Goal: Transaction & Acquisition: Purchase product/service

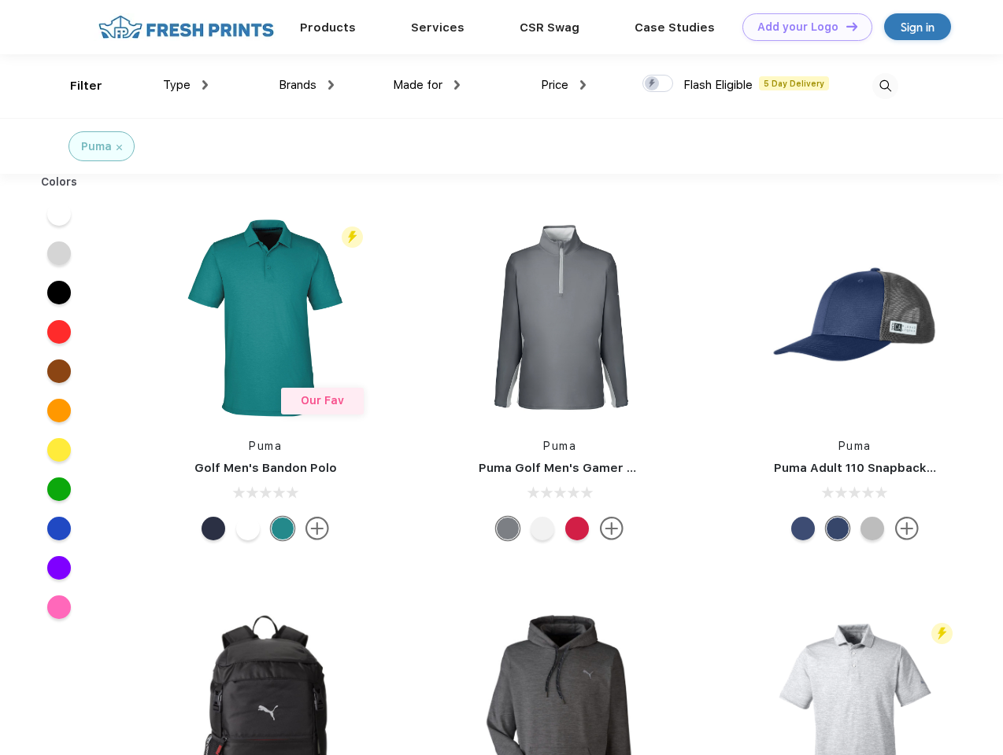
scroll to position [1, 0]
click at [801, 27] on link "Add your Logo Design Tool" at bounding box center [807, 27] width 130 height 28
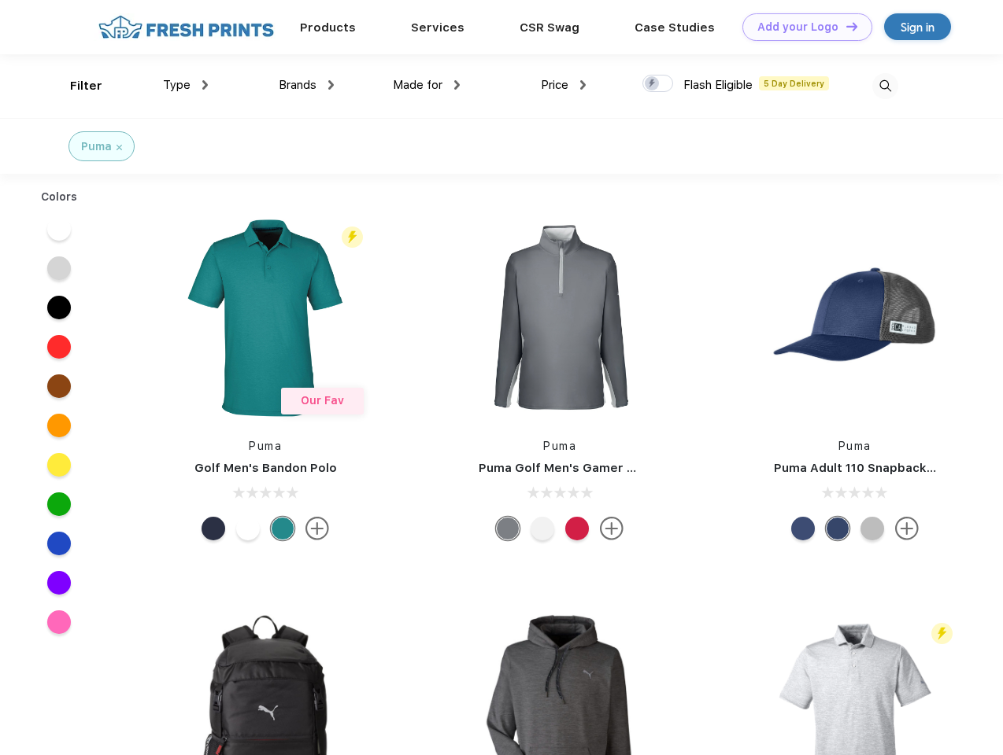
click at [0, 0] on div "Design Tool" at bounding box center [0, 0] width 0 height 0
click at [844, 26] on link "Add your Logo Design Tool" at bounding box center [807, 27] width 130 height 28
click at [76, 86] on div "Filter" at bounding box center [86, 86] width 32 height 18
click at [186, 85] on span "Type" at bounding box center [177, 85] width 28 height 14
click at [306, 85] on span "Brands" at bounding box center [298, 85] width 38 height 14
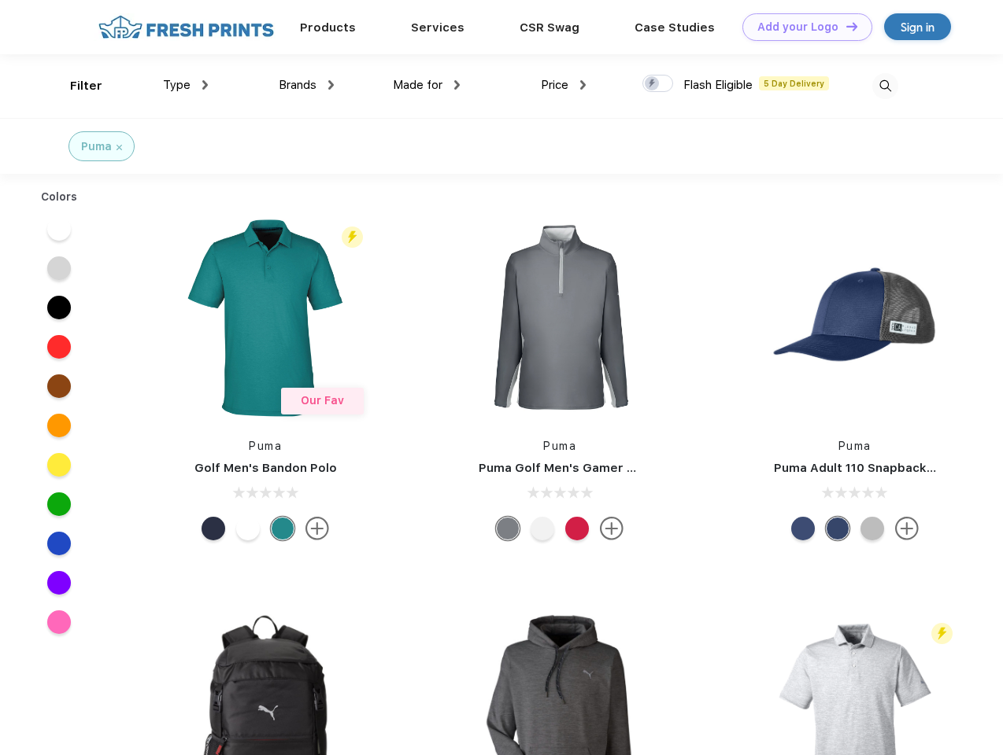
click at [427, 85] on span "Made for" at bounding box center [418, 85] width 50 height 14
click at [563, 85] on span "Price" at bounding box center [555, 85] width 28 height 14
click at [658, 84] on div at bounding box center [657, 83] width 31 height 17
click at [652, 84] on input "checkbox" at bounding box center [647, 79] width 10 height 10
click at [885, 86] on img at bounding box center [885, 86] width 26 height 26
